Goal: Task Accomplishment & Management: Complete application form

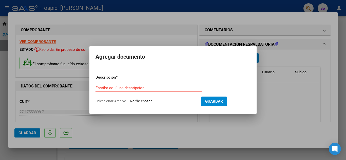
click at [277, 85] on div at bounding box center [173, 80] width 346 height 160
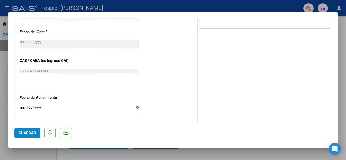
scroll to position [248, 0]
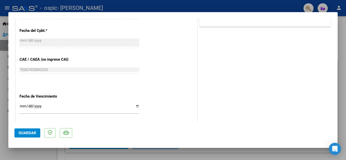
click at [13, 72] on mat-dialog-content "COMPROBANTE VER COMPROBANTE ESTADO: Recibida. En proceso de confirmacion/acepta…" at bounding box center [172, 70] width 329 height 104
click at [19, 67] on div "CUIT * 27-17558898-7 Ingresar CUIT ANALISIS PRESTADOR [PERSON_NAME] [PERSON_NAM…" at bounding box center [106, 9] width 181 height 330
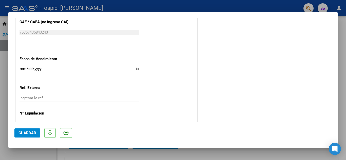
scroll to position [283, 0]
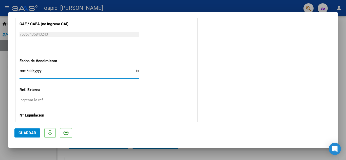
click at [136, 71] on input "Ingresar la fecha" at bounding box center [80, 73] width 120 height 8
type input "[DATE]"
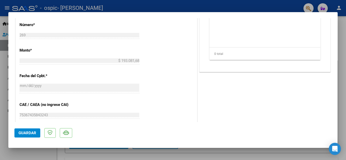
scroll to position [193, 0]
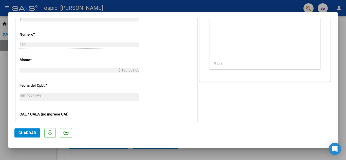
click at [140, 70] on app-form-text-field "Monto * $ 193.081,68 [GEOGRAPHIC_DATA]" at bounding box center [82, 65] width 124 height 15
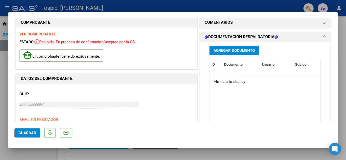
scroll to position [11, 0]
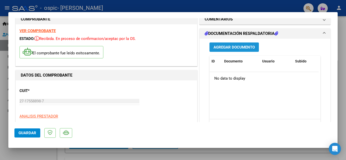
click at [221, 47] on span "Agregar Documento" at bounding box center [234, 47] width 41 height 5
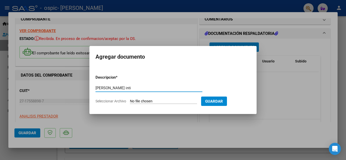
type input "[PERSON_NAME] inti"
click at [151, 100] on input "Seleccionar Archivo" at bounding box center [163, 101] width 67 height 5
type input "C:\fakepath\CamScanner [DATE] 10.35.pdf"
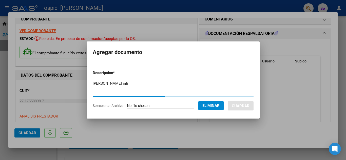
click at [130, 80] on div "[PERSON_NAME] inti Escriba aquí una descripcion" at bounding box center [148, 84] width 111 height 8
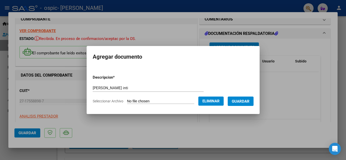
click at [109, 100] on span "Seleccionar Archivo" at bounding box center [108, 101] width 31 height 4
click at [116, 101] on span "Seleccionar Archivo" at bounding box center [108, 101] width 31 height 4
click at [97, 101] on span "Seleccionar Archivo" at bounding box center [108, 101] width 31 height 4
click at [0, 0] on label "Seleccionar Archivo" at bounding box center [0, 0] width 0 height 0
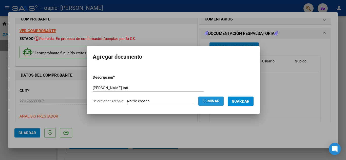
click at [206, 103] on button "Eliminar" at bounding box center [210, 101] width 25 height 9
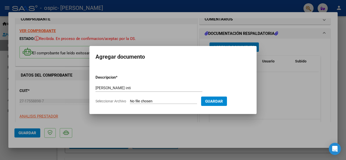
click at [186, 78] on form "Descripcion * [PERSON_NAME] inti Escriba aquí una descripcion Seleccionar Archi…" at bounding box center [173, 89] width 155 height 37
click at [160, 101] on input "Seleccionar Archivo" at bounding box center [163, 101] width 67 height 5
type input "C:\fakepath\Constatación de Comprobantes _ AFIP.pdf"
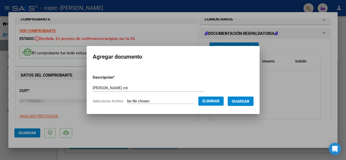
click at [117, 102] on span "Seleccionar Archivo" at bounding box center [108, 101] width 31 height 4
click at [254, 101] on button "Guardar" at bounding box center [241, 101] width 26 height 9
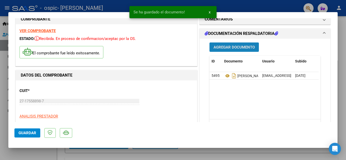
click at [236, 50] on span "Agregar Documento" at bounding box center [234, 47] width 41 height 5
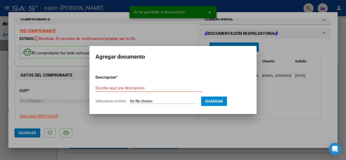
click at [150, 99] on form "Descripcion * Escriba aquí una descripcion Seleccionar Archivo Guardar" at bounding box center [173, 89] width 155 height 37
click at [139, 103] on input "Seleccionar Archivo" at bounding box center [163, 101] width 67 height 5
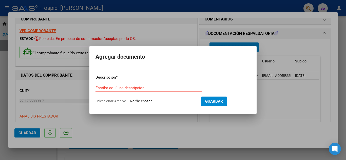
type input "C:\fakepath\CamScanner [DATE] 10.35 - copia.pdf"
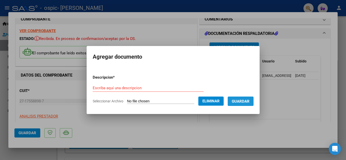
click at [254, 101] on button "Guardar" at bounding box center [241, 101] width 26 height 9
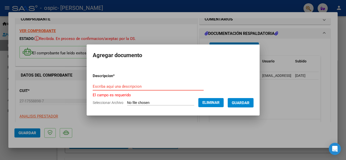
click at [179, 84] on input "Escriba aquí una descripcion" at bounding box center [148, 86] width 111 height 5
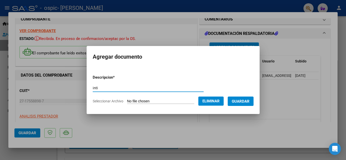
type input "inti"
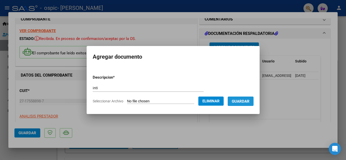
click at [246, 102] on span "Guardar" at bounding box center [241, 101] width 18 height 5
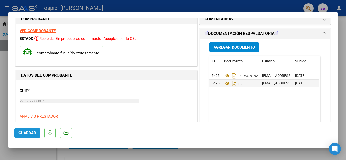
click at [32, 129] on button "Guardar" at bounding box center [27, 133] width 26 height 9
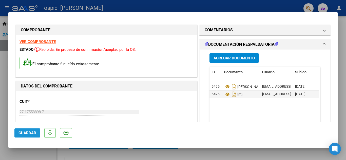
click at [30, 131] on span "Guardar" at bounding box center [28, 133] width 18 height 5
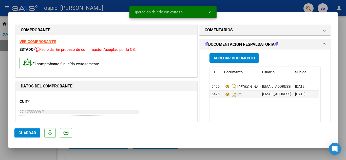
click at [258, 7] on div at bounding box center [173, 80] width 346 height 160
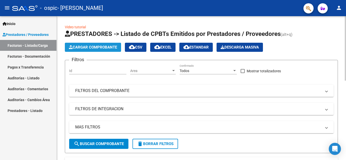
click at [96, 50] on button "Cargar Comprobante" at bounding box center [93, 47] width 56 height 9
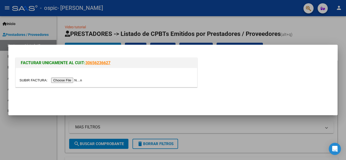
click at [80, 81] on input "file" at bounding box center [52, 80] width 64 height 5
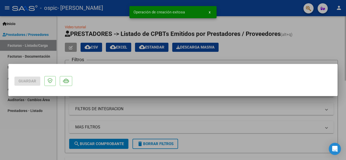
click at [336, 40] on div at bounding box center [173, 80] width 346 height 160
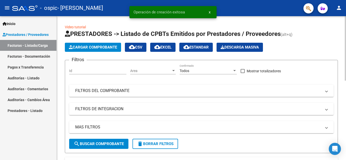
click at [295, 39] on app-list-header "PRESTADORES -> Listado de CPBTs Emitidos por Prestadores / Proveedores (alt+q) …" at bounding box center [201, 92] width 273 height 124
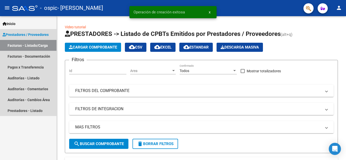
click at [29, 34] on span "Prestadores / Proveedores" at bounding box center [26, 35] width 46 height 6
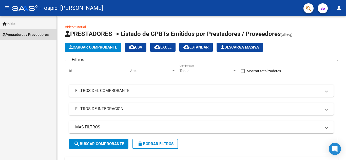
click at [42, 35] on span "Prestadores / Proveedores" at bounding box center [26, 35] width 46 height 6
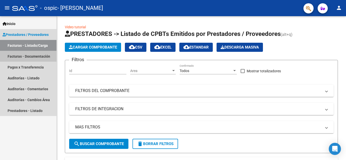
click at [33, 56] on link "Facturas - Documentación" at bounding box center [28, 56] width 57 height 11
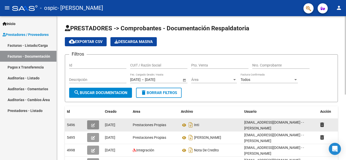
click at [93, 126] on icon "button" at bounding box center [93, 126] width 4 height 4
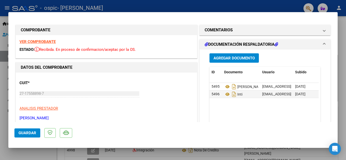
click at [314, 7] on div at bounding box center [173, 80] width 346 height 160
type input "$ 0,00"
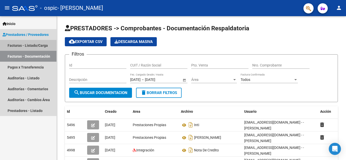
click at [28, 45] on link "Facturas - Listado/Carga" at bounding box center [28, 45] width 57 height 11
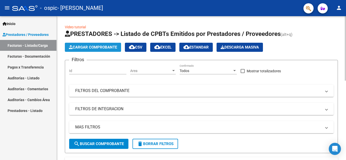
click at [87, 46] on span "Cargar Comprobante" at bounding box center [93, 47] width 48 height 5
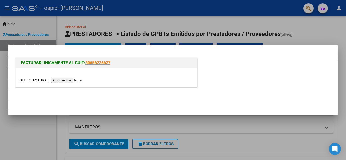
click at [73, 80] on input "file" at bounding box center [52, 80] width 64 height 5
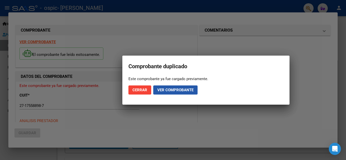
click at [163, 88] on span "Ver comprobante" at bounding box center [175, 90] width 36 height 5
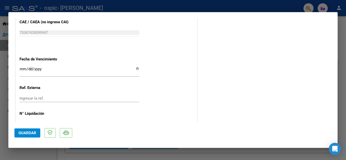
scroll to position [272, 0]
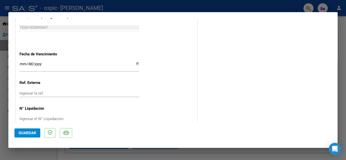
click at [136, 63] on input "Ingresar la fecha" at bounding box center [80, 66] width 120 height 8
type input "[DATE]"
drag, startPoint x: 334, startPoint y: 101, endPoint x: 335, endPoint y: 108, distance: 6.9
click at [335, 108] on mat-dialog-content "COMPROBANTE VER COMPROBANTE ESTADO: Recibida. En proceso de confirmacion/acepta…" at bounding box center [172, 70] width 329 height 104
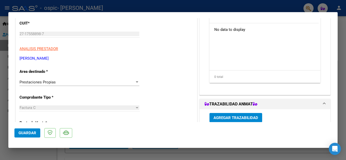
scroll to position [58, 0]
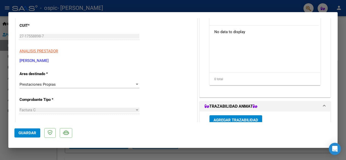
click at [130, 82] on div "Prestaciones Propias Seleccionar Area" at bounding box center [80, 85] width 120 height 8
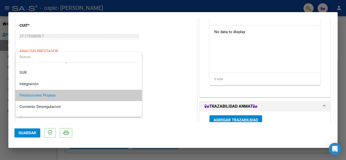
scroll to position [18, 0]
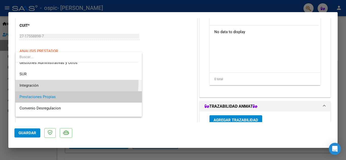
click at [23, 82] on span "Integración" at bounding box center [79, 85] width 118 height 11
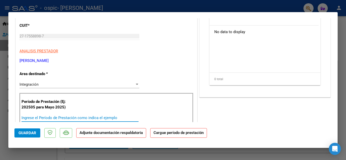
click at [118, 117] on input "Ingrese el Período de Prestación como indica el ejemplo" at bounding box center [80, 118] width 117 height 5
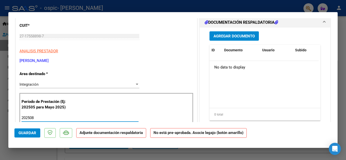
type input "202508"
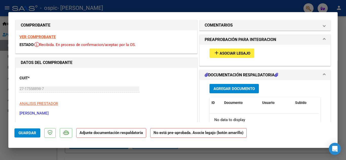
scroll to position [6, 0]
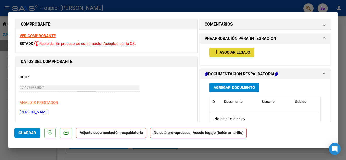
click at [233, 48] on button "add Asociar Legajo" at bounding box center [232, 52] width 45 height 9
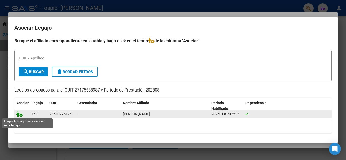
click at [21, 114] on icon at bounding box center [19, 115] width 6 height 6
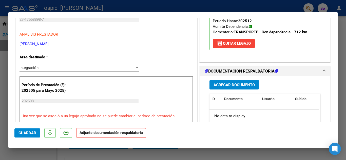
scroll to position [94, 0]
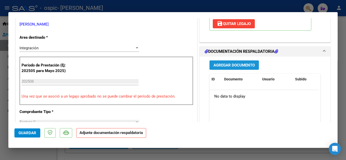
click at [241, 67] on span "Agregar Documento" at bounding box center [234, 65] width 41 height 5
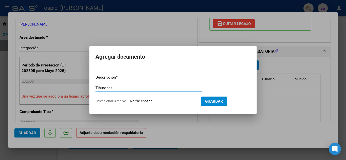
type input "Tiburones"
click at [143, 100] on input "Seleccionar Archivo" at bounding box center [163, 101] width 67 height 5
type input "C:\fakepath\Constatación de Comprobantes _ AFIP.pdf"
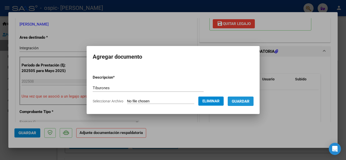
click at [249, 99] on span "Guardar" at bounding box center [241, 101] width 18 height 5
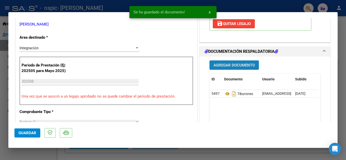
click at [245, 64] on span "Agregar Documento" at bounding box center [234, 65] width 41 height 5
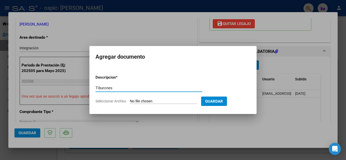
type input "Tiburones"
click at [163, 103] on input "Seleccionar Archivo" at bounding box center [163, 101] width 67 height 5
click at [300, 105] on div at bounding box center [173, 80] width 346 height 160
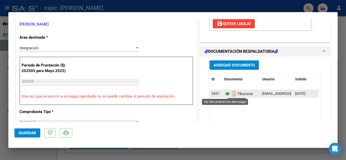
click at [225, 93] on icon at bounding box center [227, 94] width 7 height 6
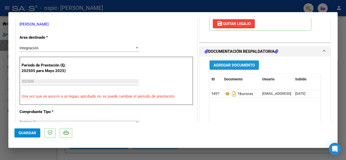
click at [235, 65] on span "Agregar Documento" at bounding box center [234, 65] width 41 height 5
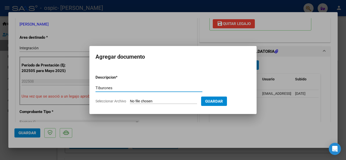
type input "Tiburones"
click at [146, 100] on input "Seleccionar Archivo" at bounding box center [163, 101] width 67 height 5
type input "C:\fakepath\CamScanner [DATE] 10.32.pdf"
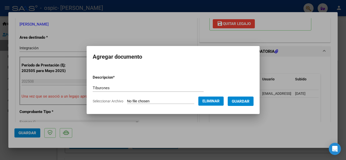
click at [242, 105] on button "Guardar" at bounding box center [241, 101] width 26 height 9
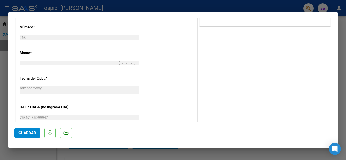
scroll to position [331, 0]
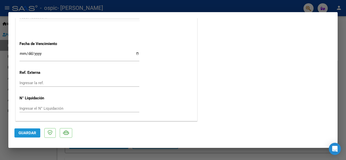
click at [29, 136] on button "Guardar" at bounding box center [27, 133] width 26 height 9
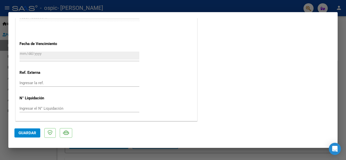
click at [8, 77] on div at bounding box center [173, 80] width 346 height 160
type input "$ 0,00"
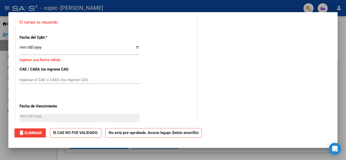
scroll to position [393, 0]
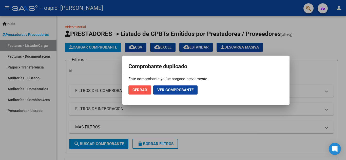
click at [140, 90] on span "Cerrar" at bounding box center [140, 90] width 15 height 5
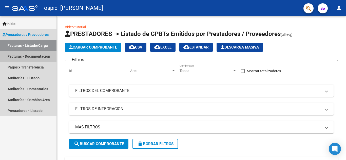
click at [33, 57] on link "Facturas - Documentación" at bounding box center [28, 56] width 57 height 11
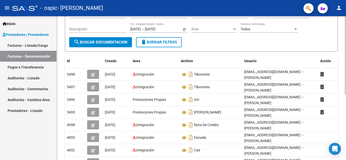
click at [346, 70] on div at bounding box center [345, 84] width 1 height 79
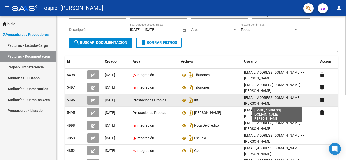
click at [246, 97] on span "[EMAIL_ADDRESS][DOMAIN_NAME] - -[PERSON_NAME]" at bounding box center [274, 101] width 60 height 10
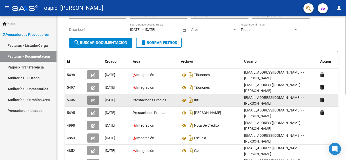
click at [94, 102] on icon "button" at bounding box center [93, 101] width 4 height 4
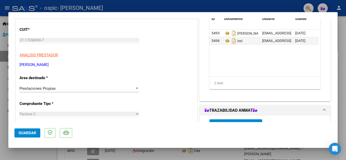
scroll to position [54, 0]
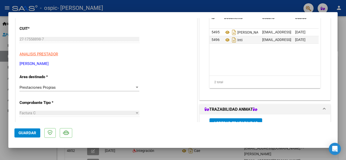
click at [115, 84] on div "Prestaciones Propias Seleccionar Area" at bounding box center [80, 88] width 120 height 8
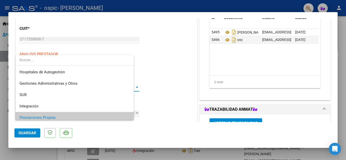
scroll to position [30, 0]
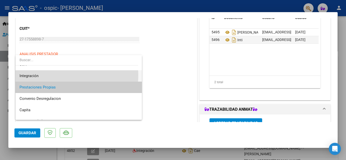
click at [60, 76] on span "Integración" at bounding box center [79, 75] width 118 height 11
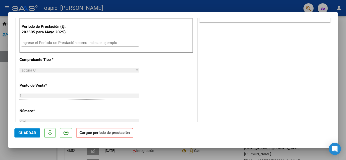
scroll to position [134, 0]
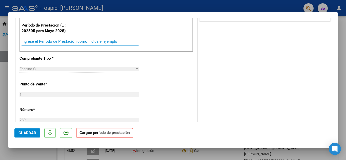
click at [73, 39] on input "Ingrese el Período de Prestación como indica el ejemplo" at bounding box center [80, 41] width 117 height 5
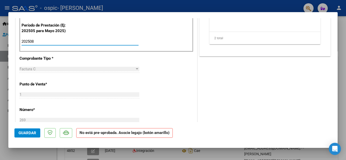
type input "202508"
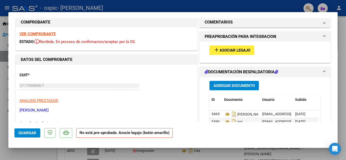
scroll to position [2, 0]
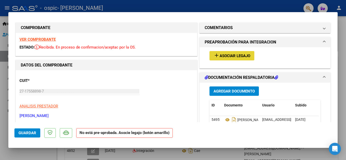
click at [243, 53] on button "add Asociar Legajo" at bounding box center [232, 55] width 45 height 9
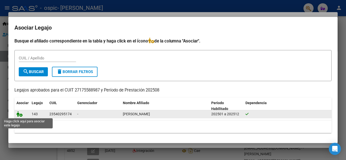
click at [22, 116] on icon at bounding box center [19, 115] width 6 height 6
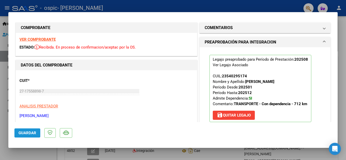
click at [29, 135] on span "Guardar" at bounding box center [28, 133] width 18 height 5
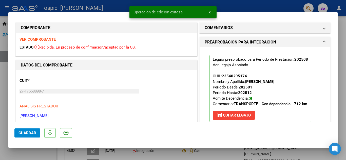
click at [291, 6] on div at bounding box center [173, 80] width 346 height 160
type input "$ 0,00"
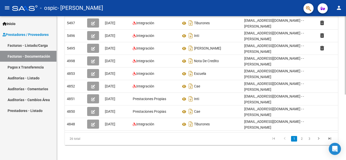
scroll to position [112, 0]
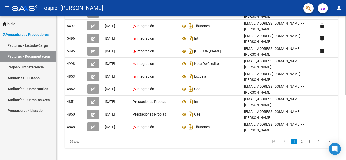
click at [346, 115] on div at bounding box center [345, 119] width 1 height 79
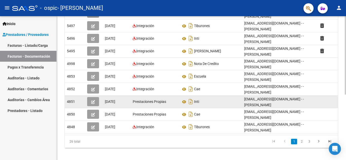
click at [92, 102] on icon "button" at bounding box center [93, 102] width 4 height 4
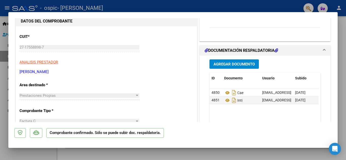
scroll to position [20, 0]
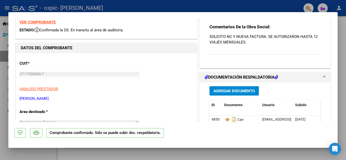
click at [268, 6] on div at bounding box center [173, 80] width 346 height 160
type input "$ 0,00"
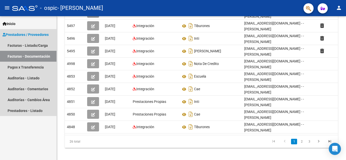
click at [19, 36] on span "Prestadores / Proveedores" at bounding box center [26, 35] width 46 height 6
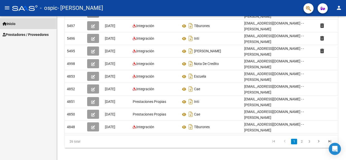
click at [29, 28] on link "Inicio" at bounding box center [28, 23] width 57 height 11
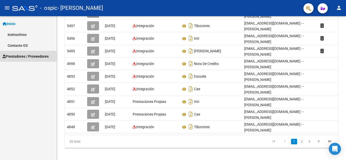
click at [35, 55] on span "Prestadores / Proveedores" at bounding box center [26, 57] width 46 height 6
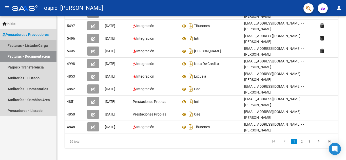
click at [37, 49] on link "Facturas - Listado/Carga" at bounding box center [28, 45] width 57 height 11
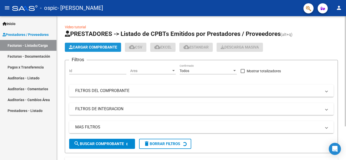
click at [87, 49] on span "Cargar Comprobante" at bounding box center [93, 47] width 48 height 5
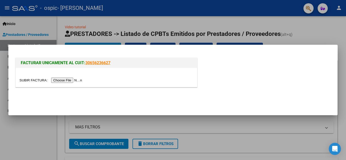
click at [84, 80] on input "file" at bounding box center [52, 80] width 64 height 5
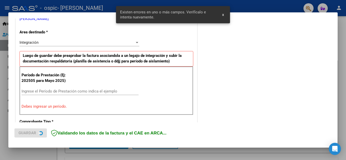
scroll to position [115, 0]
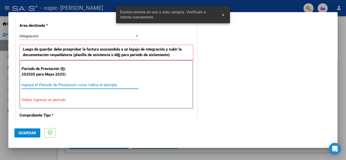
click at [114, 85] on input "Ingrese el Período de Prestación como indica el ejemplo" at bounding box center [80, 85] width 117 height 5
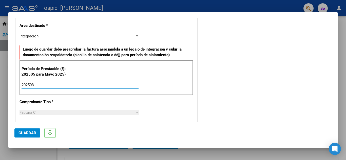
type input "202508"
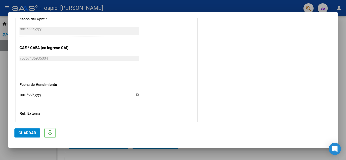
scroll to position [302, 0]
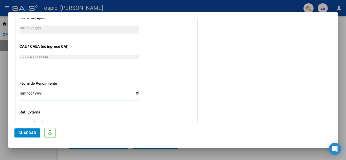
click at [136, 94] on input "Ingresar la fecha" at bounding box center [80, 95] width 120 height 8
type input "[DATE]"
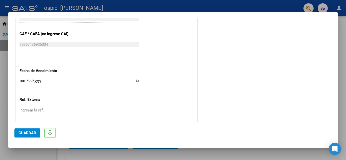
scroll to position [342, 0]
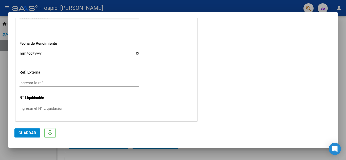
click at [342, 119] on div at bounding box center [173, 80] width 346 height 160
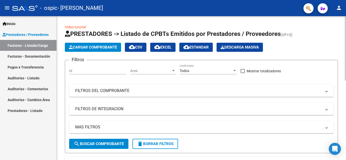
click at [333, 41] on app-list-header "PRESTADORES -> Listado de CPBTs Emitidos por Prestadores / Proveedores (alt+q) …" at bounding box center [201, 92] width 273 height 124
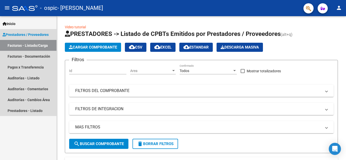
click at [29, 39] on link "Prestadores / Proveedores" at bounding box center [28, 34] width 57 height 11
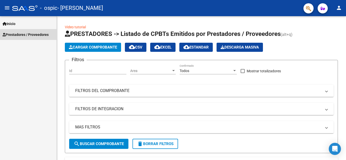
click at [29, 34] on span "Prestadores / Proveedores" at bounding box center [26, 35] width 46 height 6
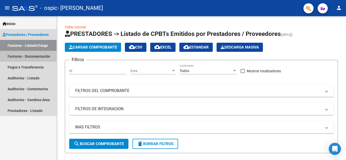
click at [38, 55] on link "Facturas - Documentación" at bounding box center [28, 56] width 57 height 11
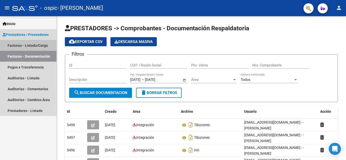
click at [42, 45] on link "Facturas - Listado/Carga" at bounding box center [28, 45] width 57 height 11
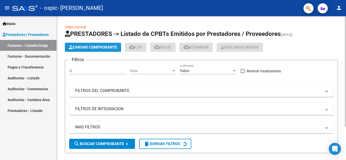
click at [84, 50] on button "Cargar Comprobante" at bounding box center [93, 47] width 56 height 9
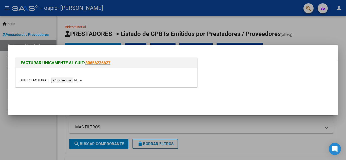
click at [70, 79] on input "file" at bounding box center [52, 80] width 64 height 5
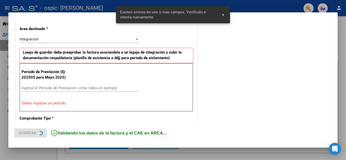
scroll to position [115, 0]
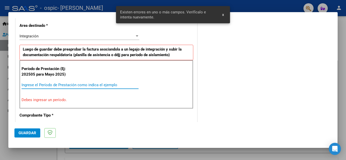
click at [90, 84] on input "Ingrese el Período de Prestación como indica el ejemplo" at bounding box center [80, 85] width 117 height 5
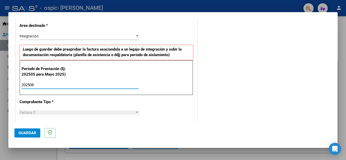
type input "202508"
drag, startPoint x: 338, startPoint y: 58, endPoint x: 339, endPoint y: 66, distance: 8.4
click at [339, 79] on div at bounding box center [173, 80] width 346 height 160
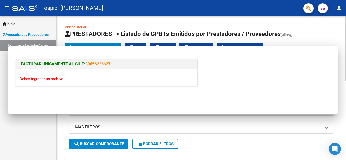
scroll to position [0, 0]
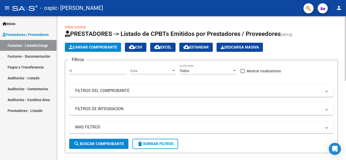
click at [318, 54] on app-list-header "PRESTADORES -> Listado de CPBTs Emitidos por Prestadores / Proveedores (alt+q) …" at bounding box center [201, 92] width 273 height 124
click at [83, 46] on span "Cargar Comprobante" at bounding box center [93, 47] width 48 height 5
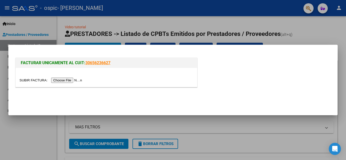
click at [79, 78] on input "file" at bounding box center [52, 80] width 64 height 5
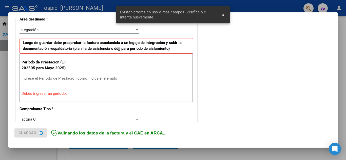
scroll to position [115, 0]
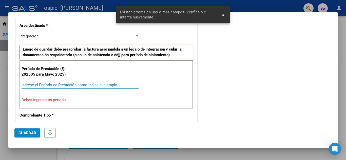
click at [90, 83] on input "Ingrese el Período de Prestación como indica el ejemplo" at bounding box center [80, 85] width 117 height 5
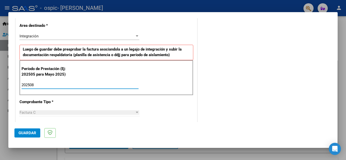
type input "202508"
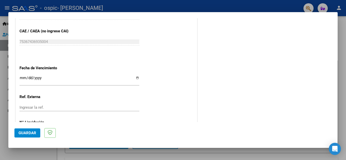
scroll to position [317, 0]
click at [137, 76] on div "Ingresar la fecha" at bounding box center [80, 80] width 120 height 11
click at [138, 79] on input "Ingresar la fecha" at bounding box center [80, 80] width 120 height 8
type input "[DATE]"
click at [334, 102] on mat-dialog-content "COMPROBANTE VER COMPROBANTE El comprobante fue leído exitosamente. DATOS DEL CO…" at bounding box center [172, 70] width 329 height 104
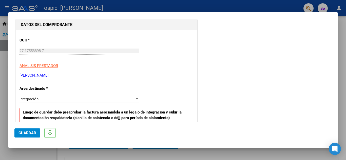
scroll to position [0, 0]
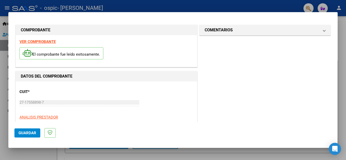
click at [22, 138] on button "Guardar" at bounding box center [27, 133] width 26 height 9
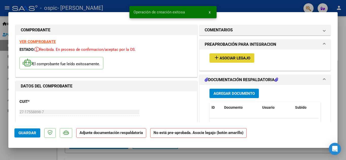
click at [223, 54] on button "add Asociar Legajo" at bounding box center [232, 57] width 45 height 9
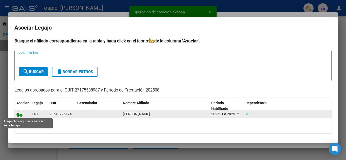
click at [21, 116] on icon at bounding box center [19, 115] width 6 height 6
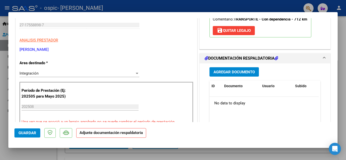
scroll to position [88, 0]
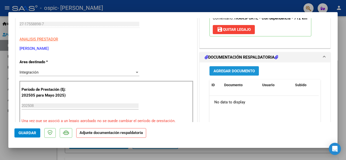
click at [235, 72] on span "Agregar Documento" at bounding box center [234, 71] width 41 height 5
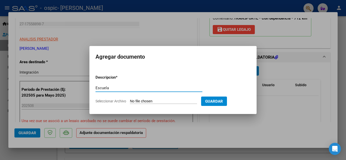
type input "Escuela"
click at [165, 101] on input "Seleccionar Archivo" at bounding box center [163, 101] width 67 height 5
type input "C:\fakepath\Constatación de Comprobantes _ AFIP.pdf"
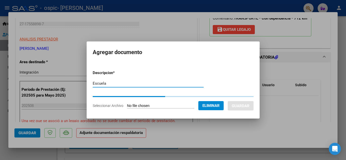
click at [145, 83] on input "Escuela" at bounding box center [148, 83] width 111 height 5
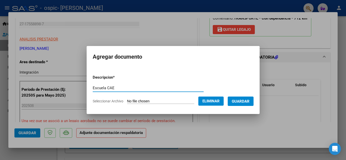
type input "Escuela CAE"
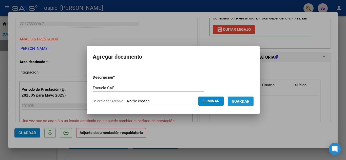
click at [248, 103] on span "Guardar" at bounding box center [241, 101] width 18 height 5
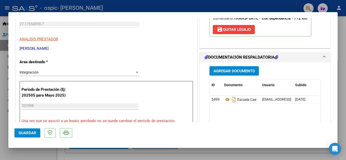
drag, startPoint x: 236, startPoint y: 66, endPoint x: 236, endPoint y: 69, distance: 3.0
click at [236, 69] on div "Agregar Documento ID Documento Usuario Subido Acción [GEOGRAPHIC_DATA][EMAIL_AD…" at bounding box center [265, 113] width 119 height 101
click at [236, 69] on span "Agregar Documento" at bounding box center [234, 71] width 41 height 5
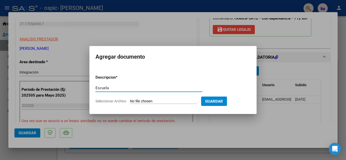
type input "Escuela"
click at [162, 102] on input "Seleccionar Archivo" at bounding box center [163, 101] width 67 height 5
type input "C:\fakepath\CamScanner [DATE] 10.37.pdf"
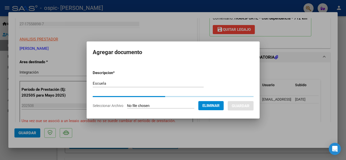
click at [229, 86] on form "Descripcion * Escuela Escriba aquí una descripcion Seleccionar Archivo Eliminar…" at bounding box center [173, 89] width 161 height 46
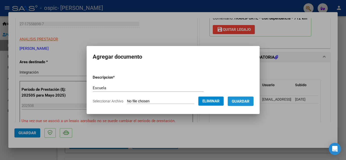
click at [247, 103] on span "Guardar" at bounding box center [241, 101] width 18 height 5
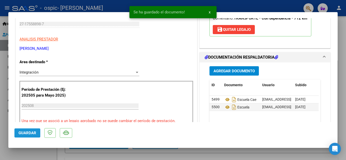
click at [36, 134] on button "Guardar" at bounding box center [27, 133] width 26 height 9
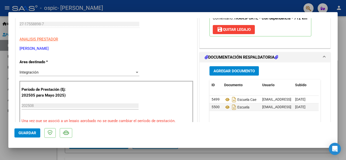
click at [223, 10] on div at bounding box center [173, 80] width 346 height 160
